Goal: Transaction & Acquisition: Purchase product/service

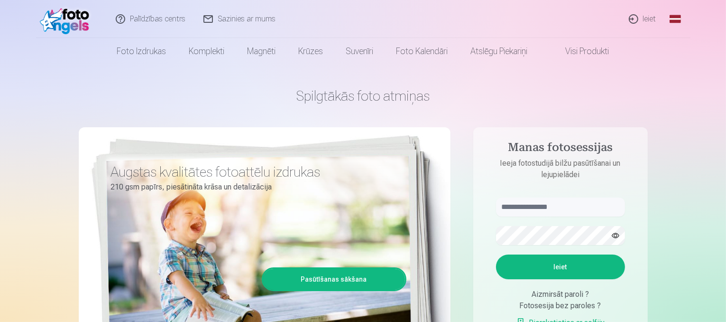
click at [640, 19] on link "Ieiet" at bounding box center [644, 19] width 46 height 38
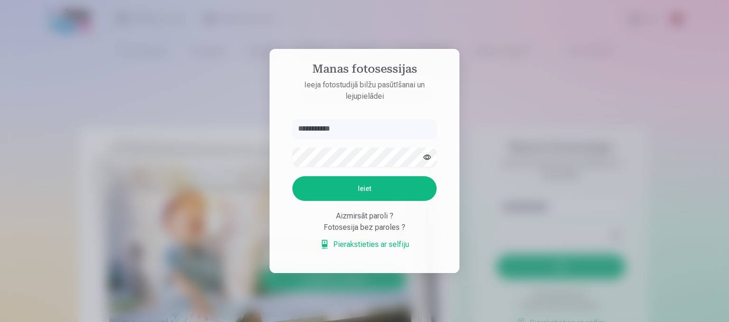
type input "**********"
click at [367, 189] on button "Ieiet" at bounding box center [364, 188] width 144 height 25
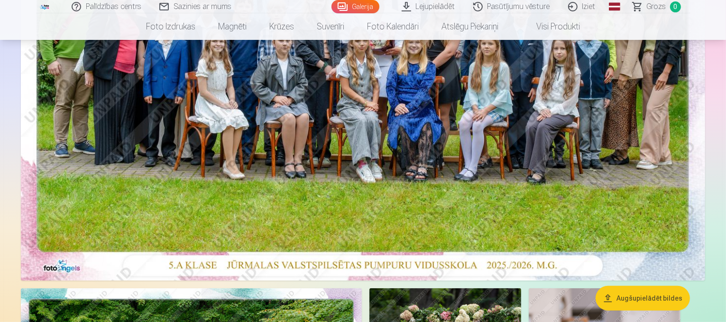
scroll to position [562, 0]
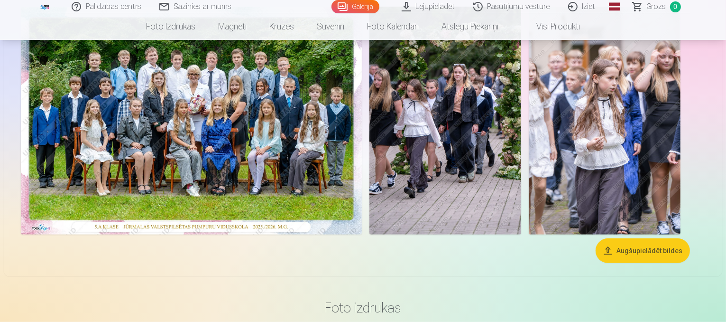
drag, startPoint x: 725, startPoint y: 76, endPoint x: 727, endPoint y: 85, distance: 8.7
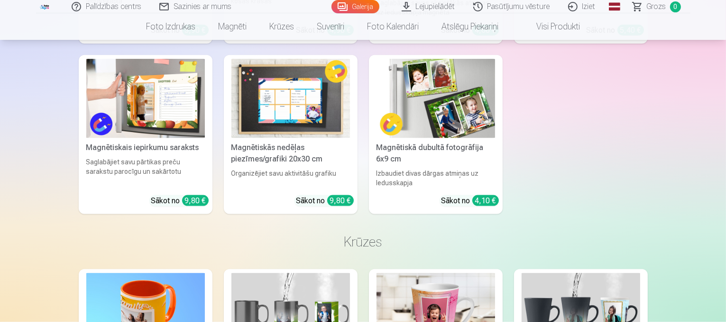
scroll to position [1226, 0]
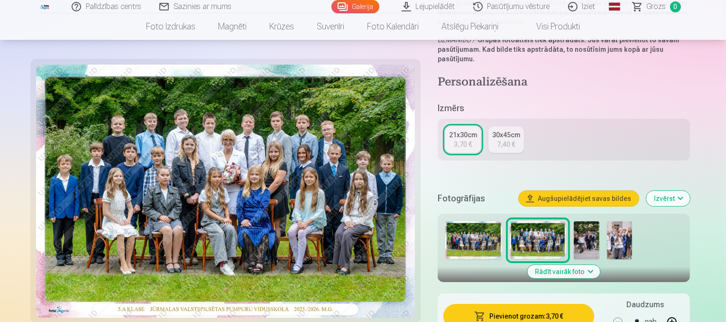
scroll to position [161, 0]
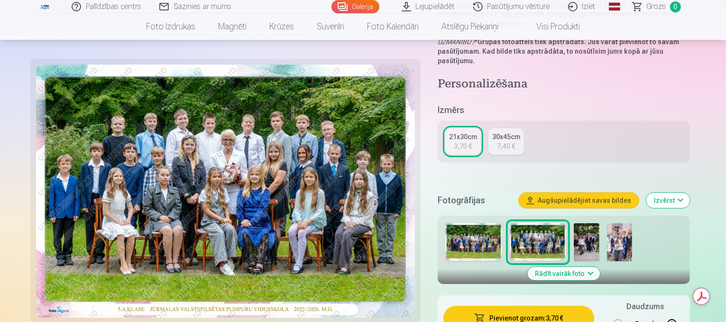
click at [551, 306] on button "Pievienot grozam : 3,70 €" at bounding box center [519, 318] width 151 height 25
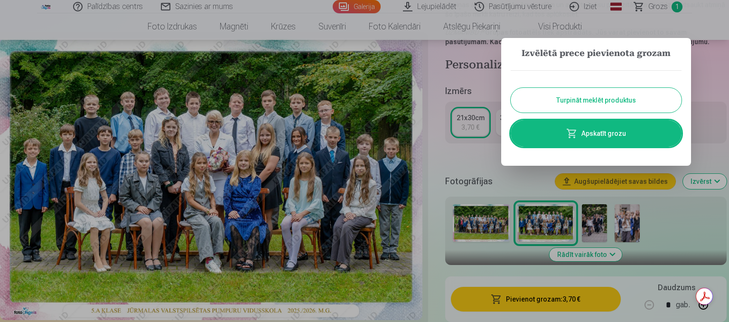
click at [602, 97] on button "Turpināt meklēt produktus" at bounding box center [595, 100] width 171 height 25
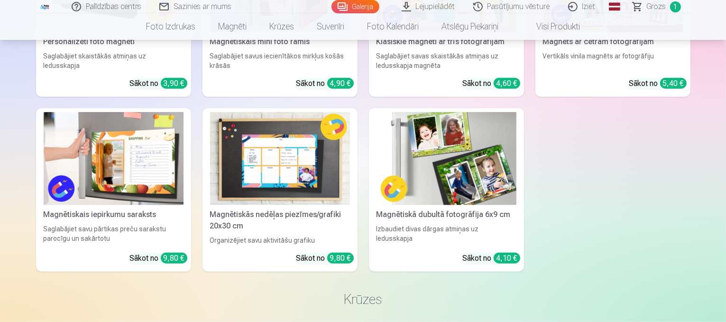
scroll to position [940, 0]
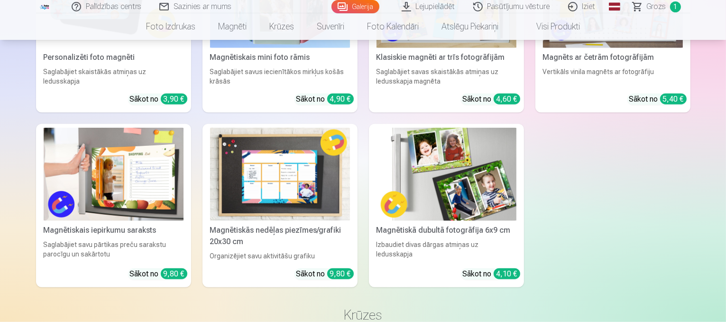
drag, startPoint x: 724, startPoint y: 119, endPoint x: 727, endPoint y: 133, distance: 15.0
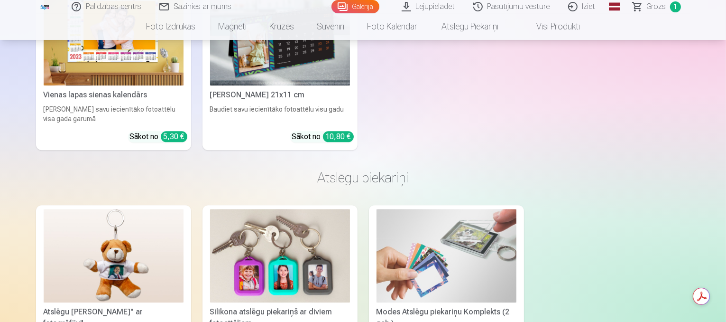
scroll to position [2450, 0]
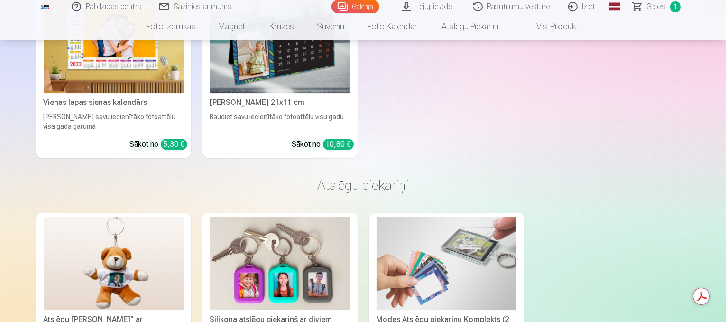
click at [136, 93] on img at bounding box center [114, 46] width 140 height 93
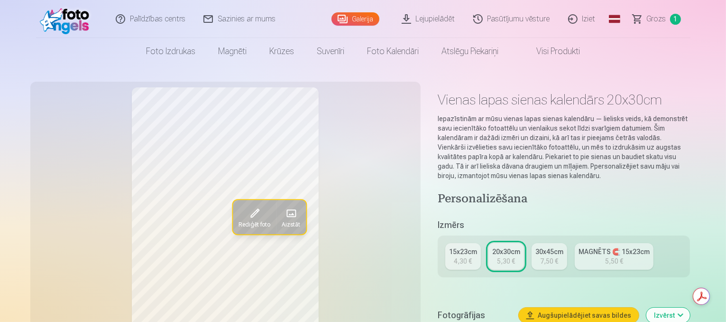
click at [556, 247] on div "30x45cm" at bounding box center [550, 251] width 28 height 9
click at [520, 247] on div "20x30cm" at bounding box center [506, 251] width 28 height 9
click at [550, 256] on div "7,50 €" at bounding box center [549, 260] width 18 height 9
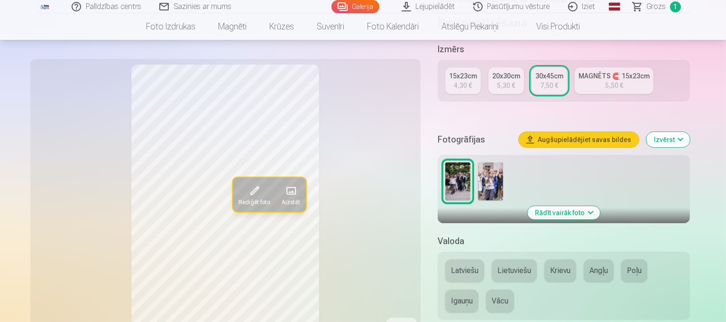
scroll to position [179, 0]
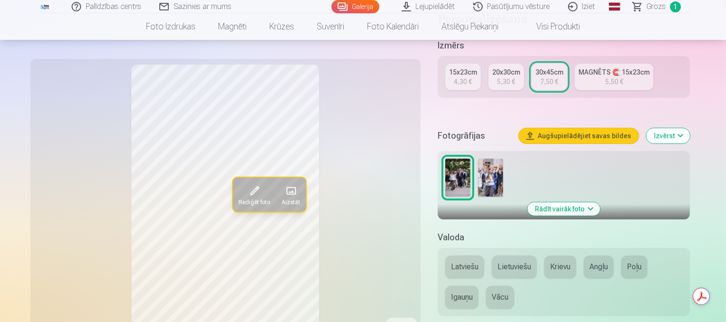
click at [283, 194] on span at bounding box center [290, 190] width 15 height 15
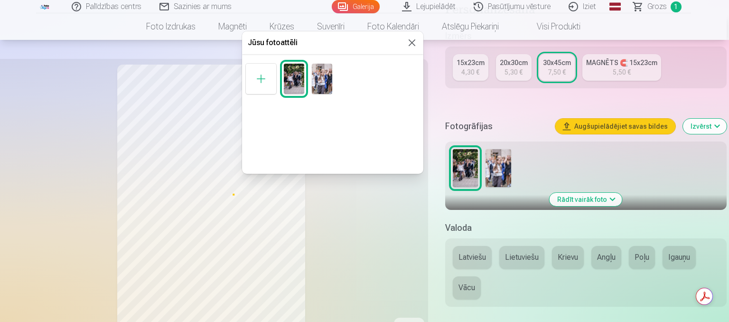
click at [321, 74] on img at bounding box center [322, 79] width 20 height 30
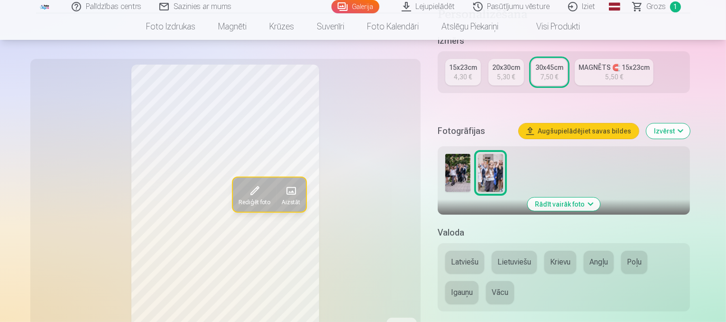
scroll to position [0, 0]
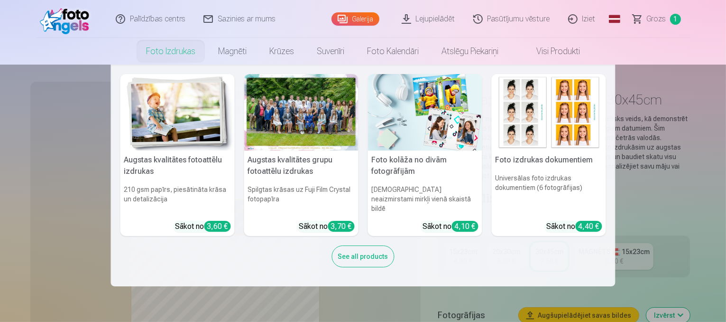
click at [53, 103] on nav "Augstas kvalitātes fotoattēlu izdrukas 210 gsm papīrs, piesātināta krāsa un det…" at bounding box center [363, 176] width 726 height 222
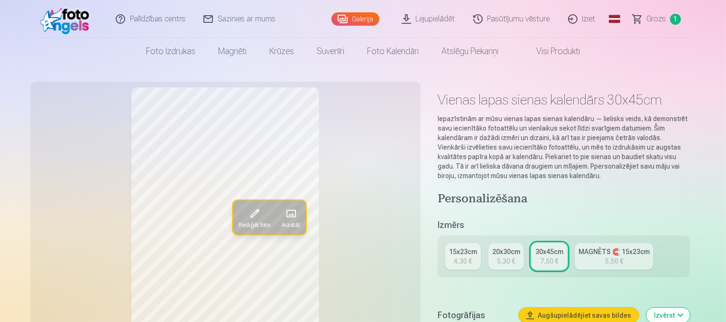
click at [654, 21] on span "Grozs" at bounding box center [656, 18] width 19 height 11
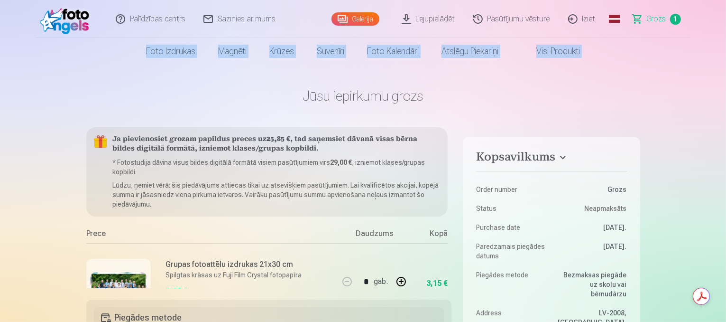
drag, startPoint x: 725, startPoint y: 16, endPoint x: 728, endPoint y: 42, distance: 26.7
click at [726, 42] on html "Palīdzības centrs Sazinies ar mums Galerija Lejupielādēt Pasūtījumu vēsture Izi…" at bounding box center [363, 161] width 726 height 322
click at [658, 40] on nav "Foto izdrukas Augstas kvalitātes fotoattēlu izdrukas 210 gsm papīrs, piesātināt…" at bounding box center [363, 51] width 726 height 27
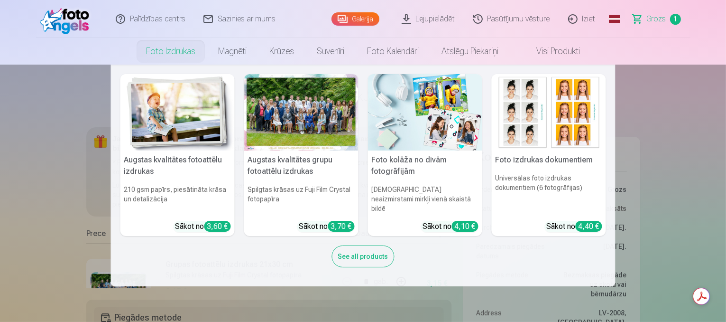
click at [296, 144] on div at bounding box center [301, 112] width 114 height 76
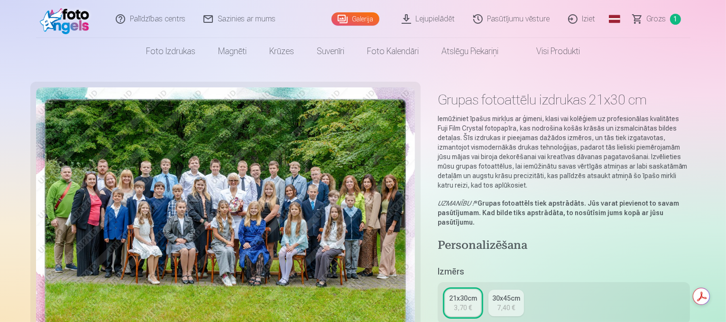
click at [370, 19] on link "Galerija" at bounding box center [356, 18] width 48 height 13
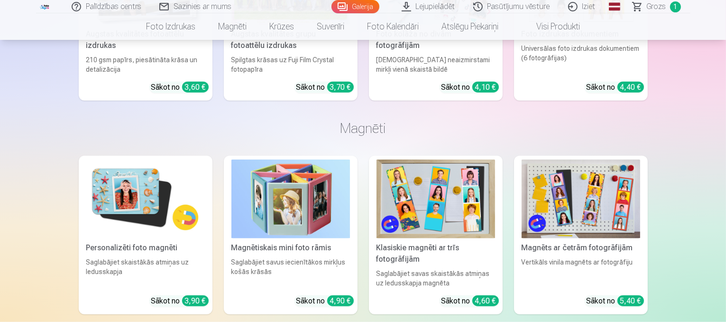
scroll to position [977, 0]
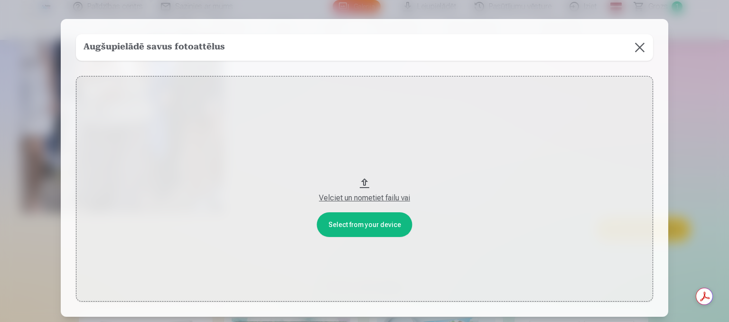
click at [351, 225] on button "Velciet un nometiet failu vai" at bounding box center [364, 188] width 577 height 225
click at [637, 50] on button at bounding box center [639, 47] width 27 height 27
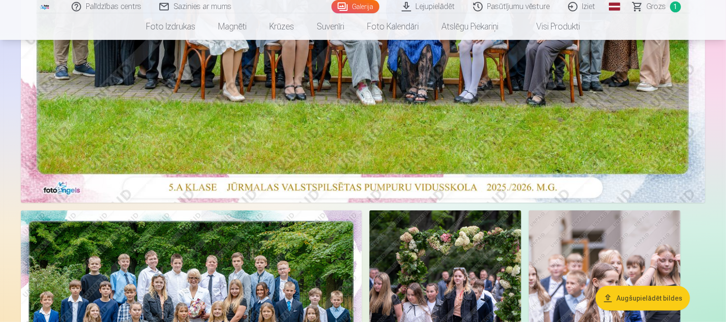
scroll to position [353, 0]
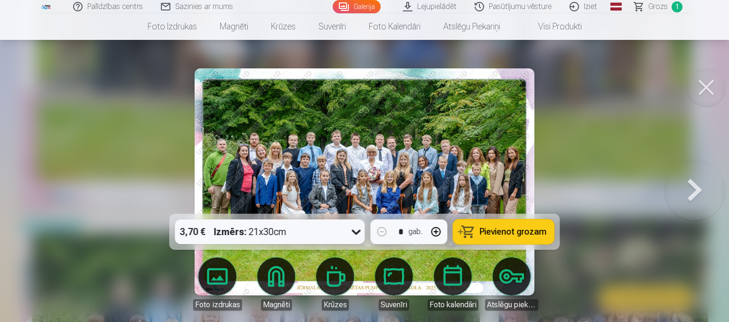
click at [565, 116] on div at bounding box center [364, 161] width 729 height 322
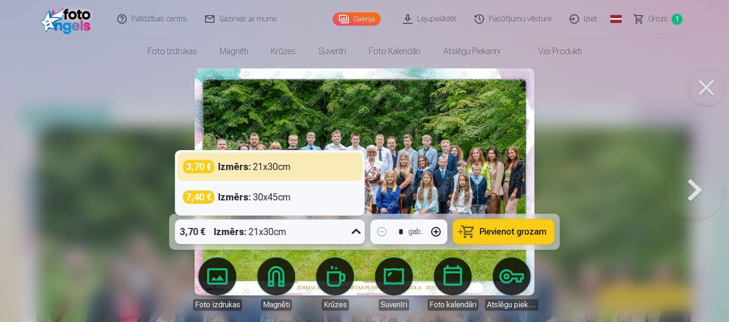
click at [357, 232] on icon at bounding box center [356, 231] width 15 height 15
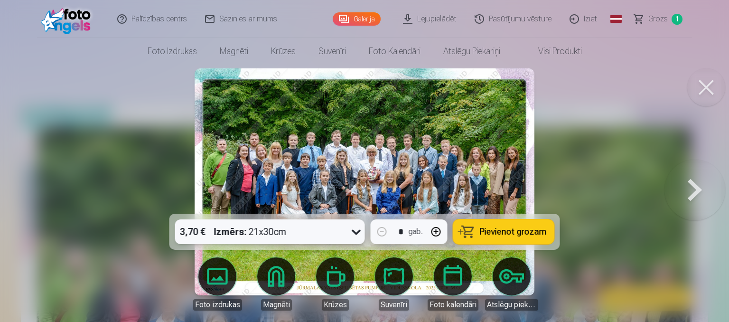
click at [357, 232] on icon at bounding box center [356, 231] width 15 height 15
click at [506, 228] on span "Pievienot grozam" at bounding box center [513, 231] width 67 height 9
click at [667, 22] on link "Grozs 2" at bounding box center [658, 19] width 66 height 38
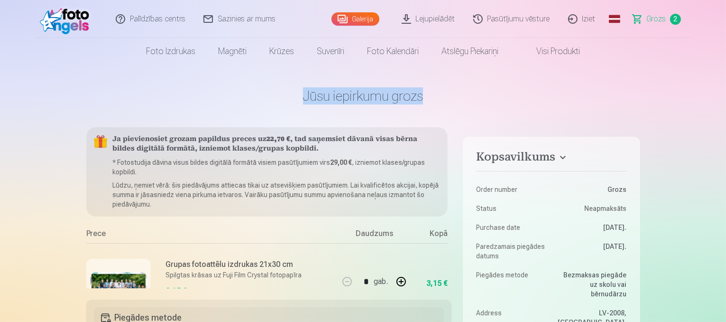
drag, startPoint x: 700, startPoint y: 59, endPoint x: 704, endPoint y: 70, distance: 11.1
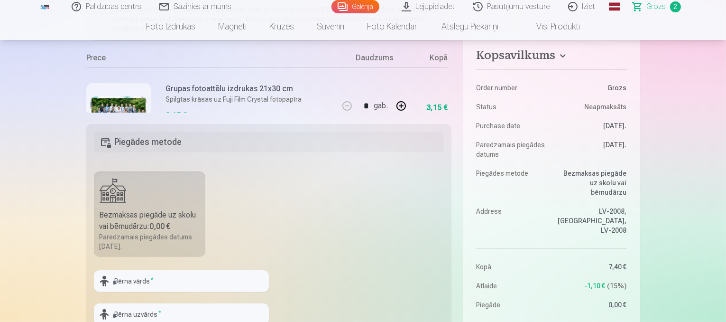
scroll to position [198, 0]
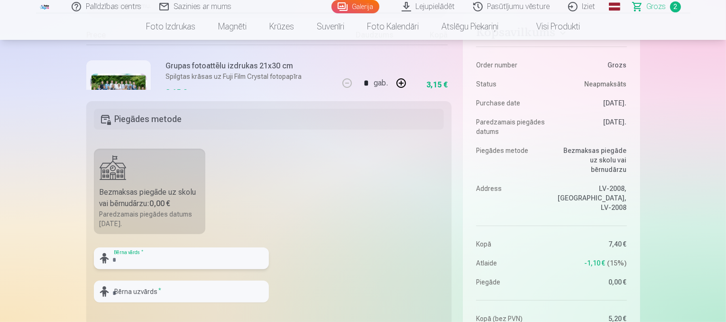
click at [137, 258] on input "text" at bounding box center [181, 258] width 175 height 22
type input "*****"
click at [123, 298] on input "text" at bounding box center [181, 291] width 175 height 22
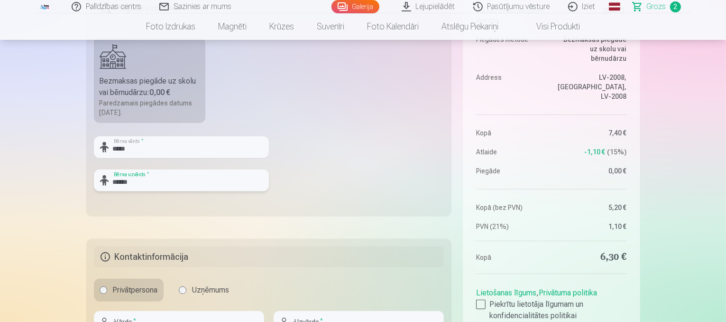
scroll to position [305, 0]
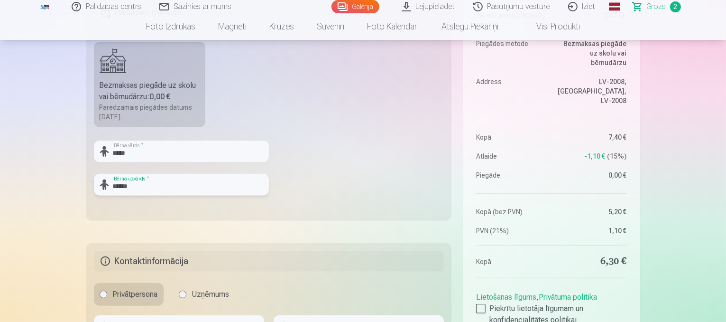
type input "******"
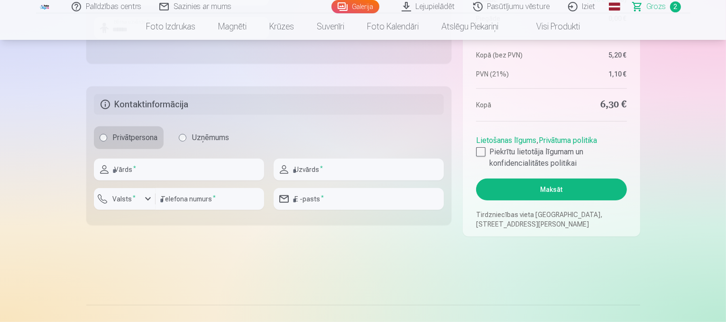
scroll to position [465, 0]
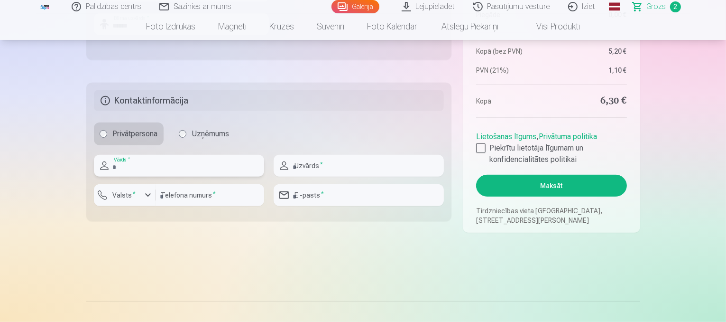
click at [153, 163] on input "text" at bounding box center [179, 166] width 170 height 22
type input "*****"
type input "********"
click at [320, 190] on input "email" at bounding box center [359, 195] width 170 height 22
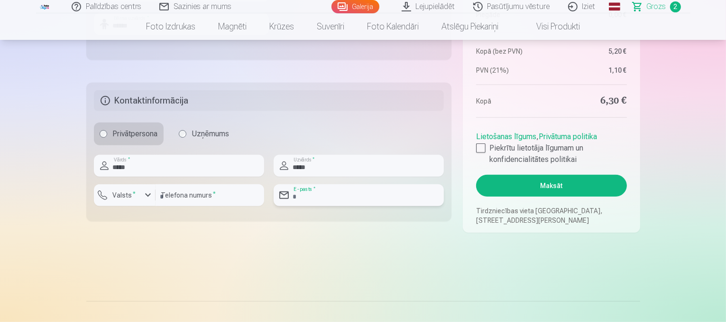
type input "**********"
click at [482, 148] on div at bounding box center [480, 147] width 9 height 9
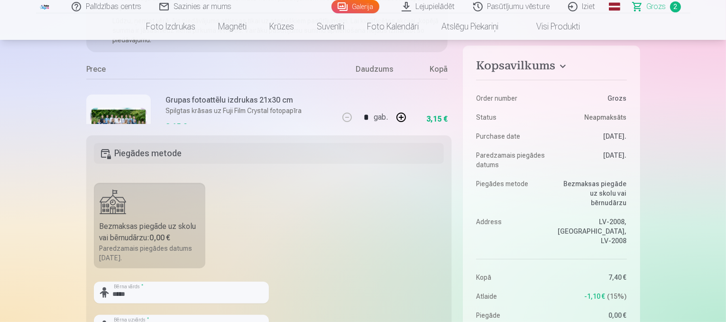
scroll to position [445, 0]
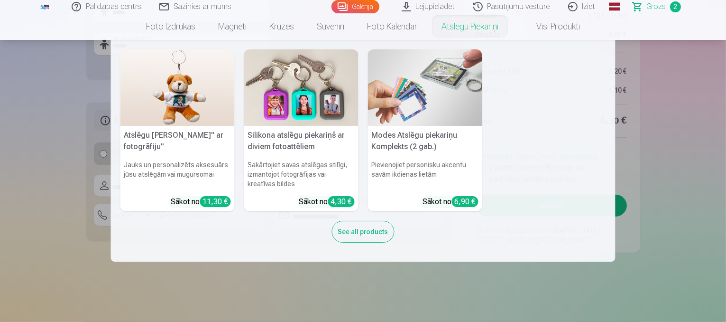
click at [671, 162] on nav "Atslēgu piekariņš Lācītis" ar fotogrāfiju" Jauks un personalizēts aksesuārs jūs…" at bounding box center [363, 151] width 726 height 222
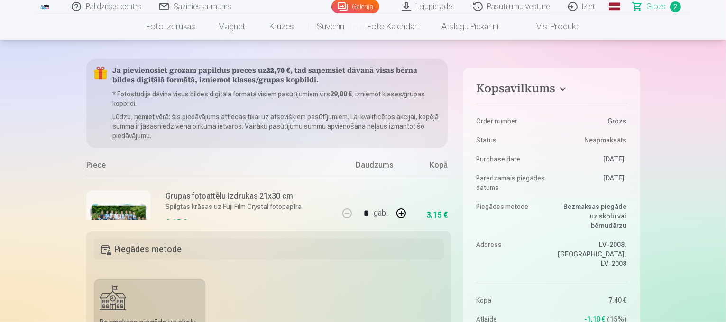
scroll to position [0, 0]
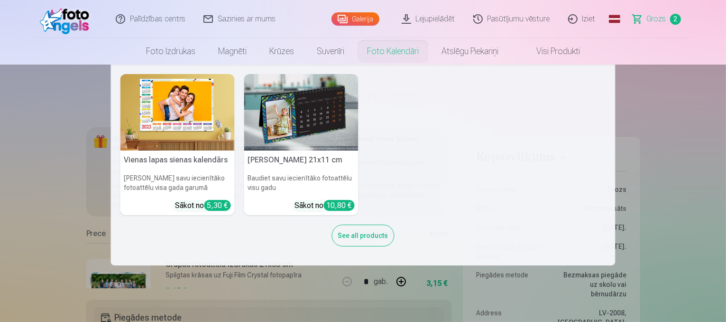
click at [184, 107] on img at bounding box center [177, 112] width 114 height 76
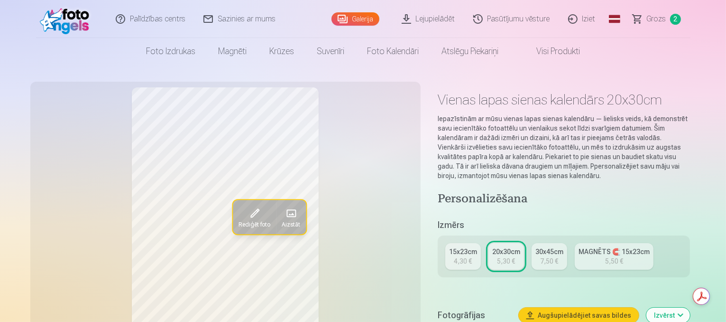
click at [282, 221] on span "Aizstāt" at bounding box center [291, 225] width 19 height 8
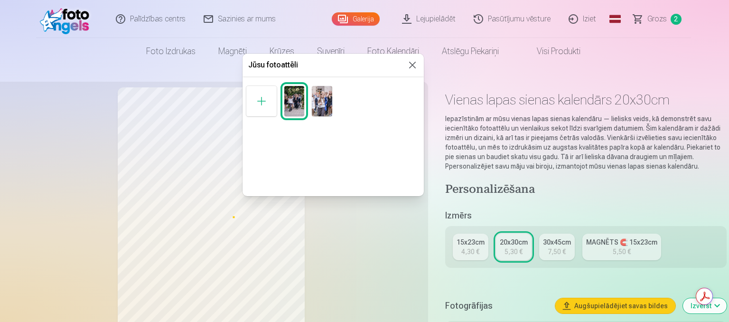
click at [326, 93] on img at bounding box center [322, 101] width 20 height 30
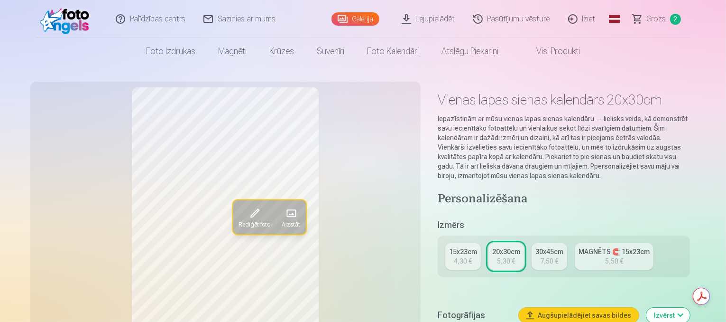
click at [651, 16] on span "Grozs" at bounding box center [656, 18] width 19 height 11
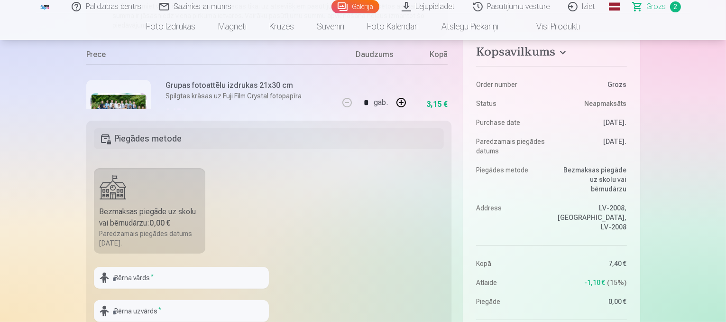
scroll to position [183, 0]
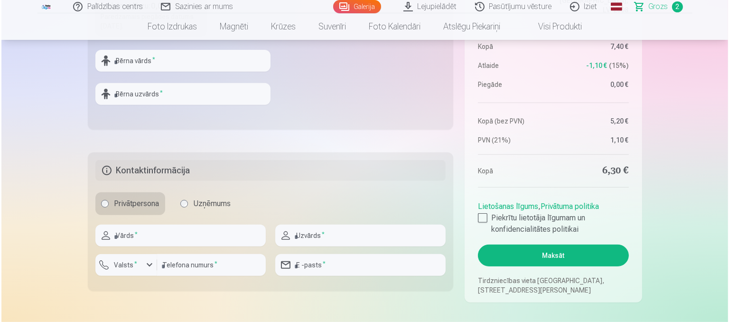
scroll to position [398, 0]
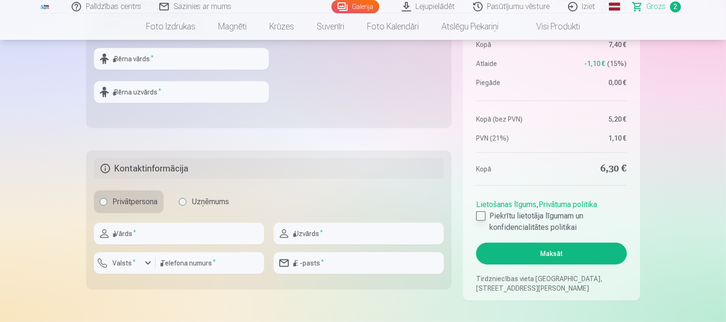
click at [480, 215] on div at bounding box center [480, 215] width 9 height 9
click at [139, 245] on div at bounding box center [179, 248] width 170 height 8
click at [142, 241] on input "text" at bounding box center [179, 233] width 170 height 22
type input "*****"
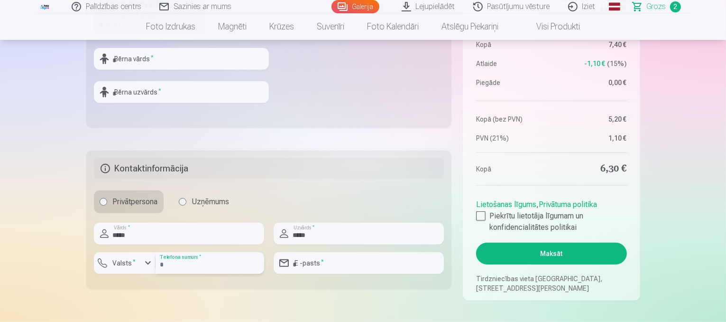
type input "********"
click at [144, 63] on input "text" at bounding box center [181, 59] width 175 height 22
type input "*****"
click at [116, 92] on input "text" at bounding box center [181, 92] width 175 height 22
type input "******"
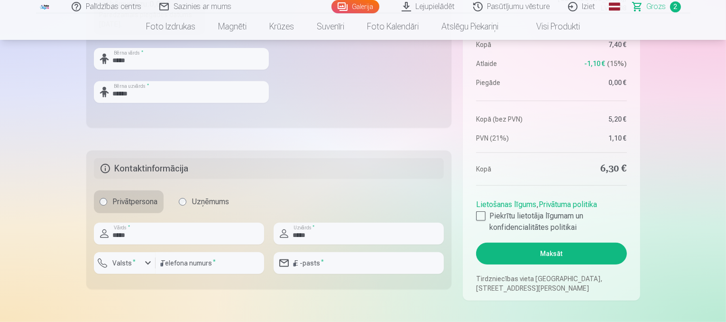
click at [556, 250] on button "Maksāt" at bounding box center [551, 253] width 150 height 22
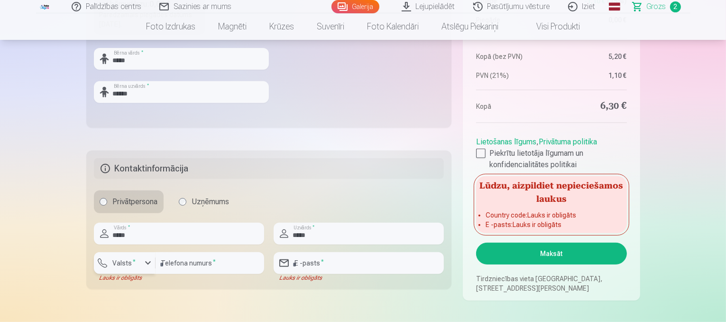
click at [150, 262] on div "button" at bounding box center [147, 262] width 11 height 11
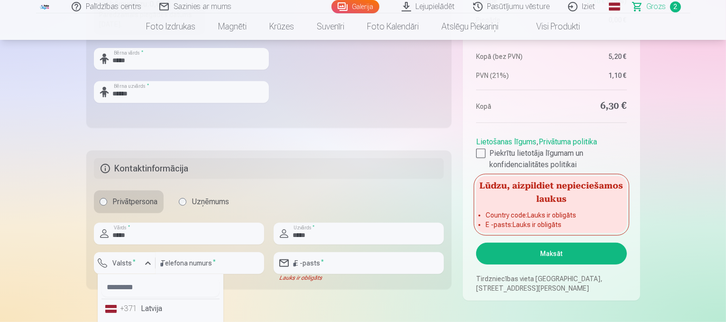
click at [132, 315] on li "+371 Latvija" at bounding box center [161, 308] width 118 height 19
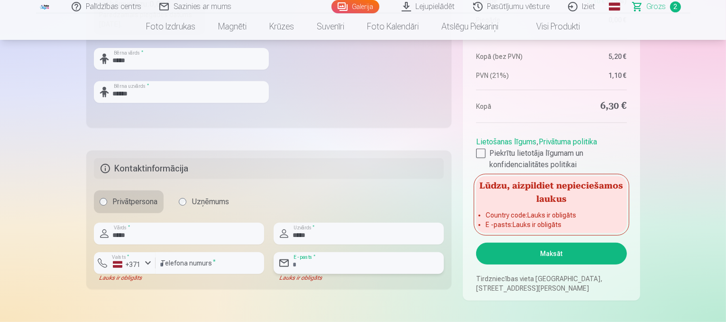
click at [316, 257] on input "email" at bounding box center [359, 263] width 170 height 22
type input "**********"
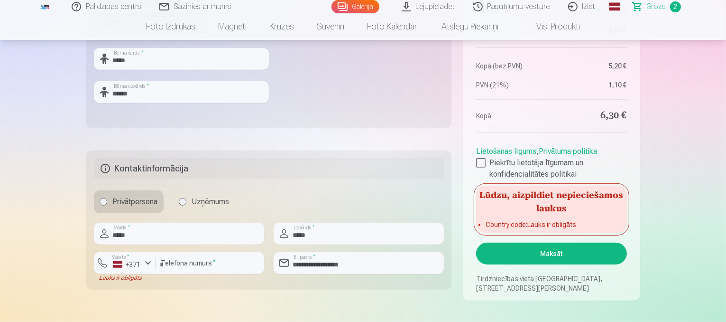
click at [559, 260] on button "Maksāt" at bounding box center [551, 253] width 150 height 22
